Goal: Find specific page/section: Find specific page/section

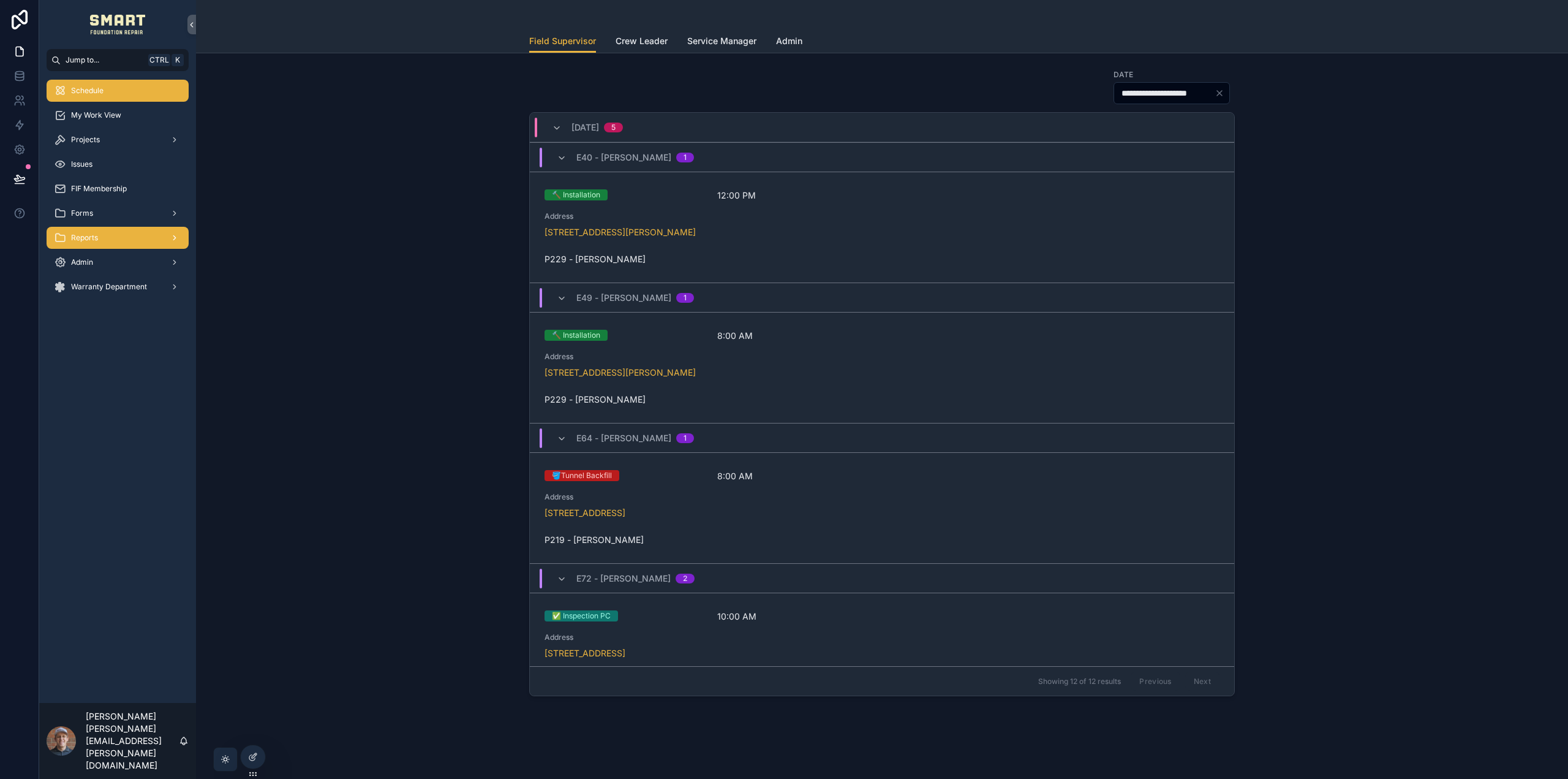
click at [106, 239] on div "Reports" at bounding box center [118, 237] width 127 height 20
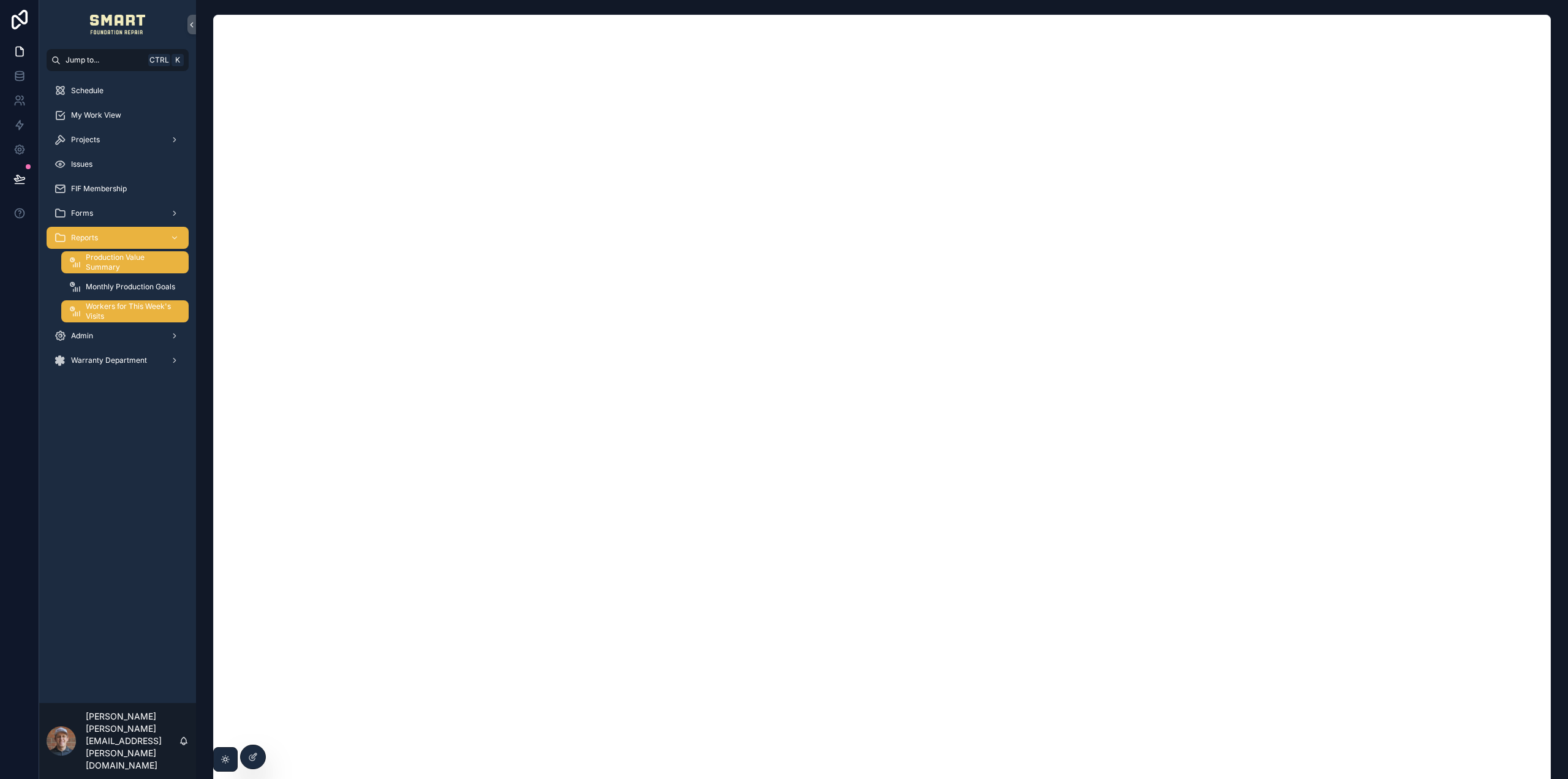
click at [147, 308] on span "Workers for This Week's Visits" at bounding box center [131, 311] width 91 height 20
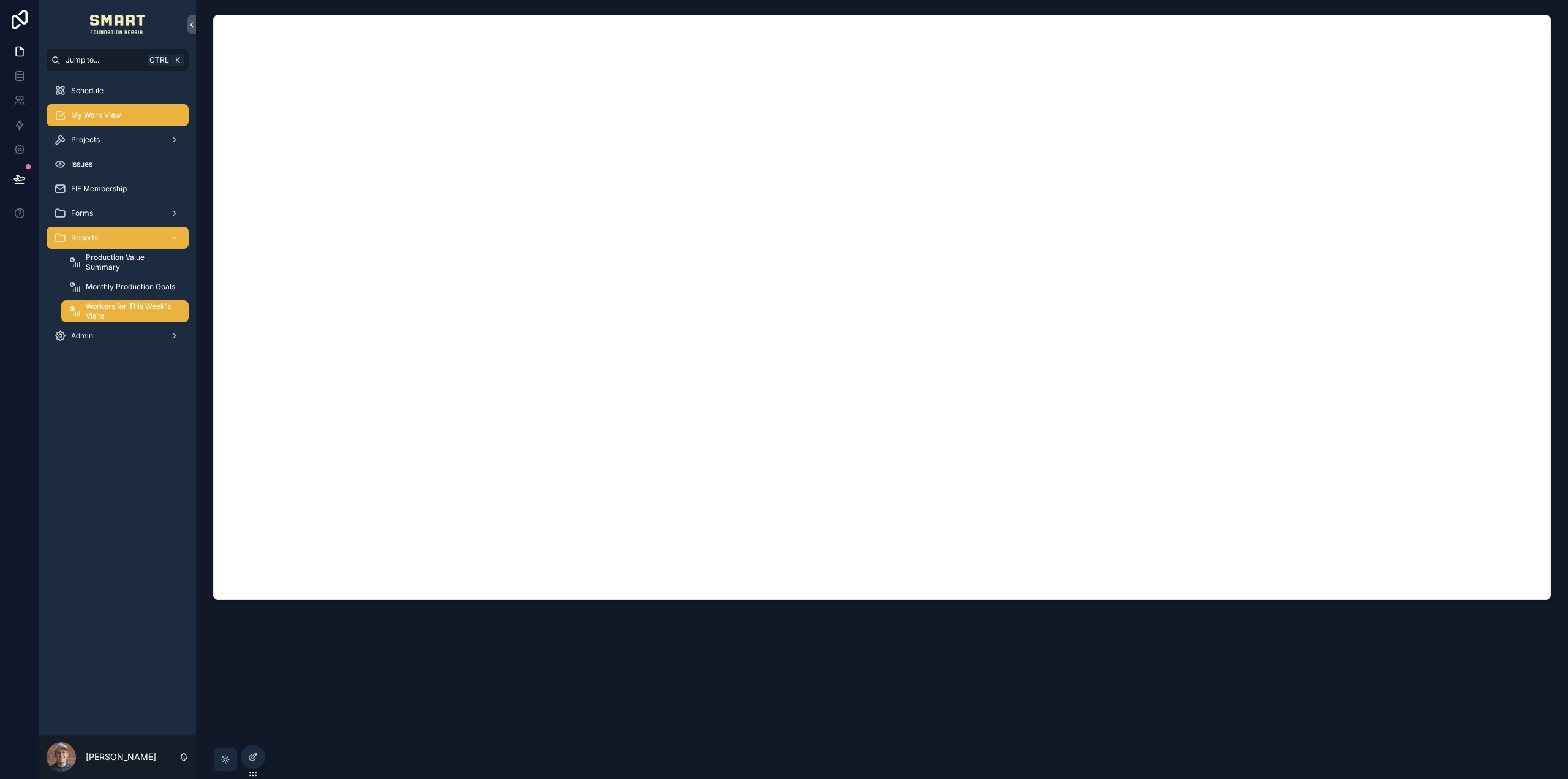
click at [134, 114] on div "My Work View" at bounding box center [118, 115] width 127 height 20
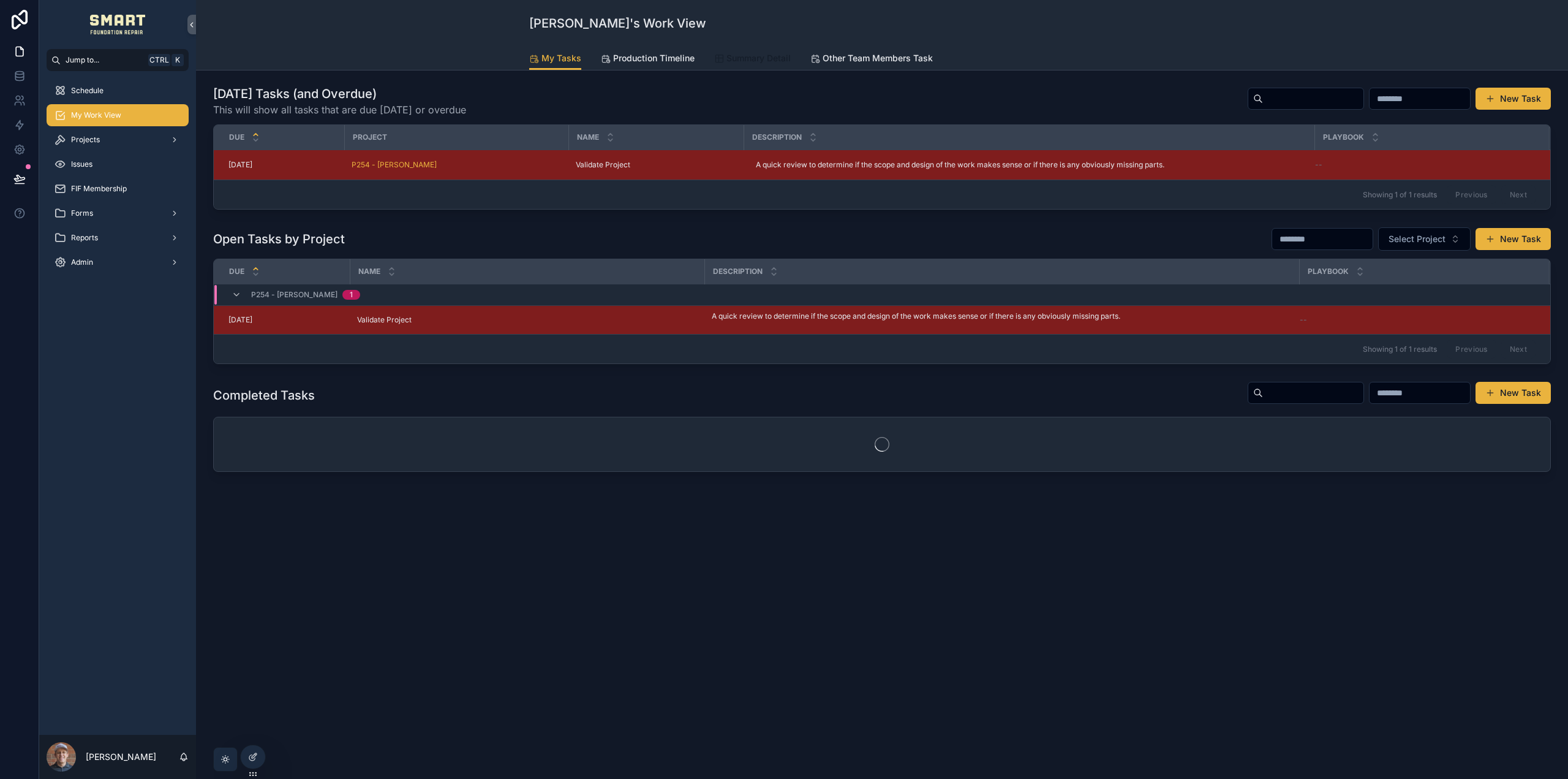
click at [765, 57] on span "Summary Detail" at bounding box center [758, 58] width 64 height 12
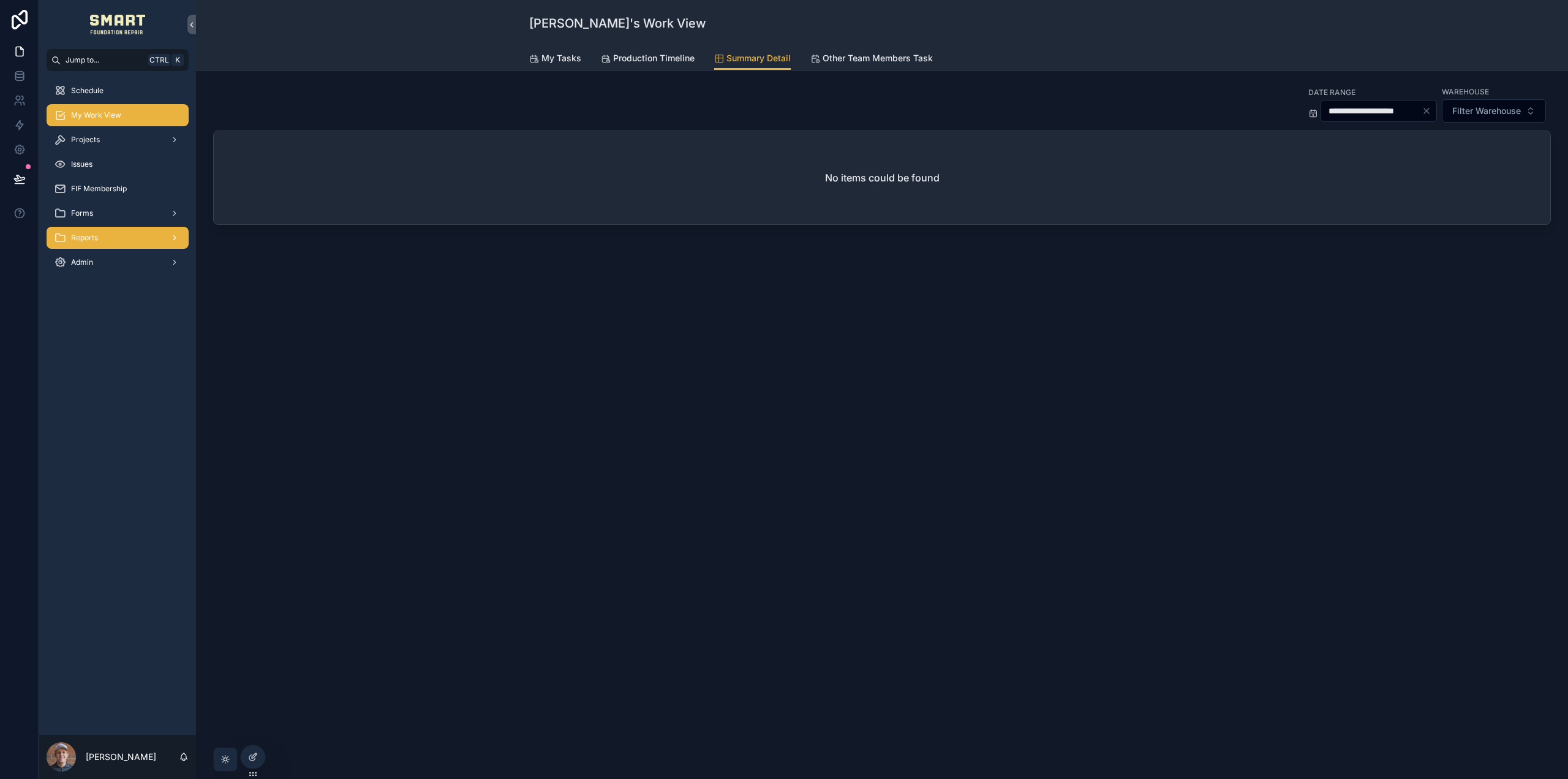
click at [106, 236] on div "Reports" at bounding box center [118, 237] width 127 height 20
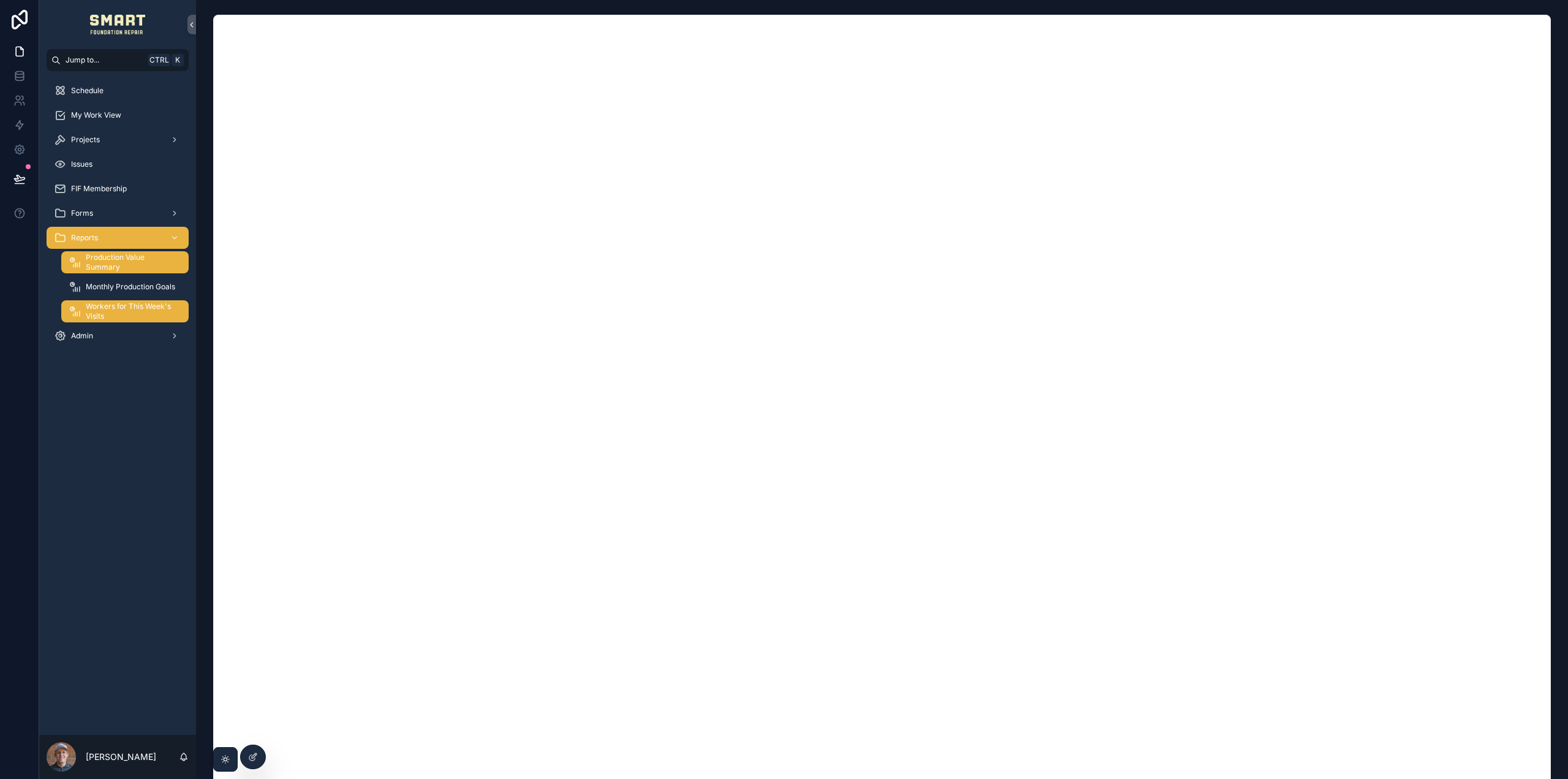
click at [94, 320] on span "Workers for This Week's Visits" at bounding box center [131, 311] width 91 height 20
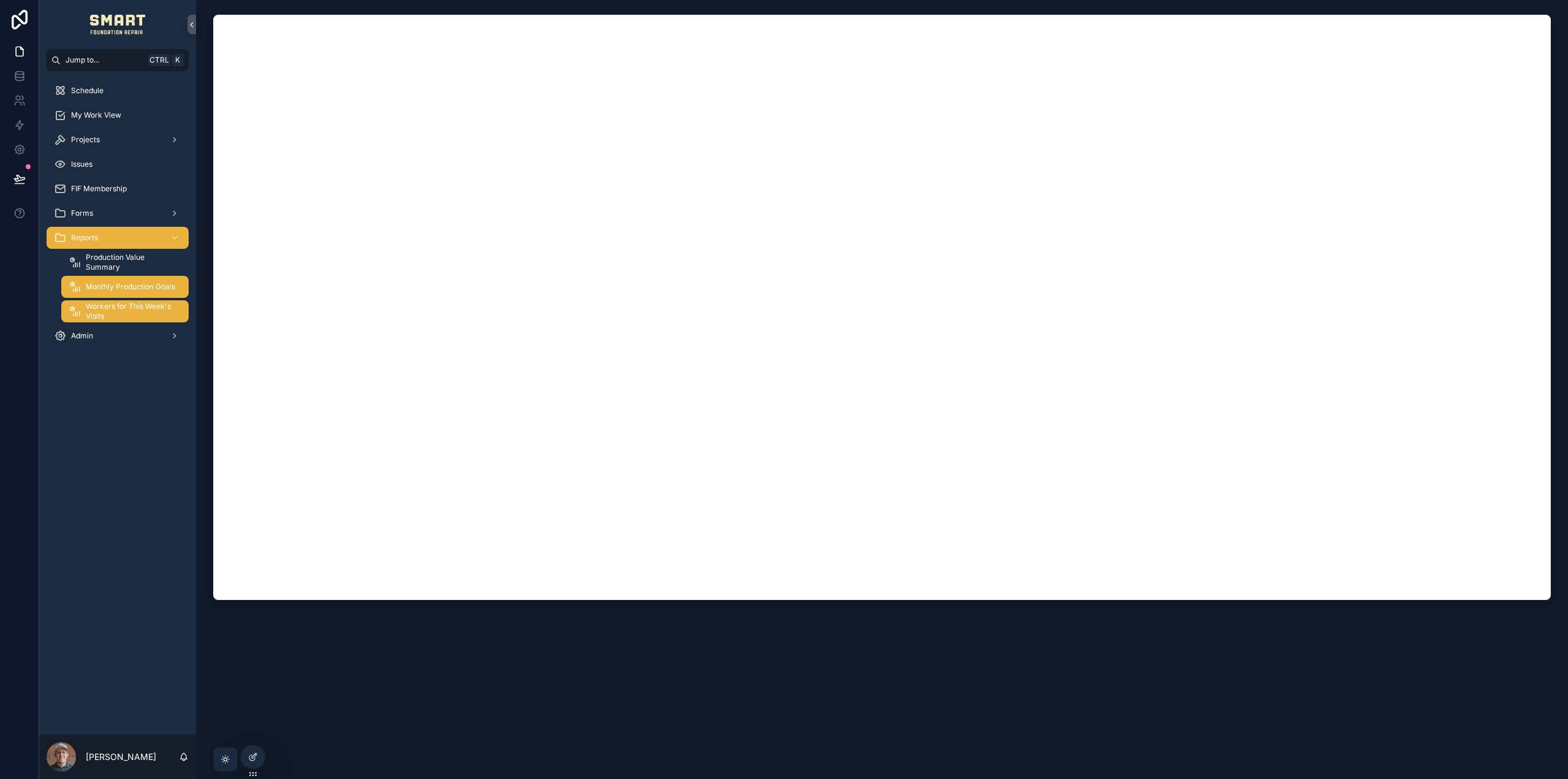
click at [127, 287] on span "Monthly Production Goals" at bounding box center [131, 286] width 89 height 9
click at [127, 268] on span "Production Value Summary" at bounding box center [131, 262] width 91 height 20
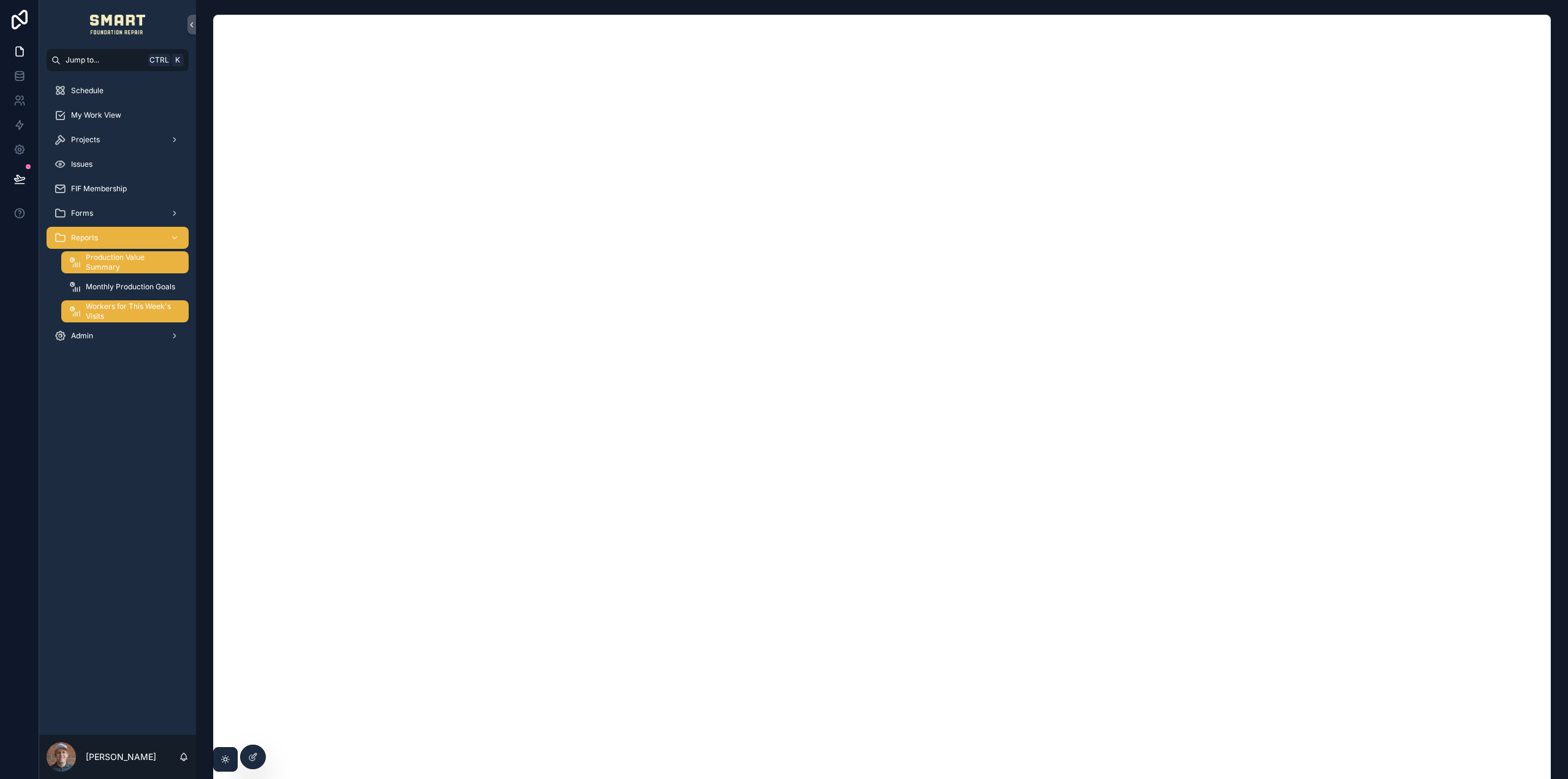
click at [125, 313] on span "Workers for This Week's Visits" at bounding box center [131, 311] width 91 height 20
